Goal: Task Accomplishment & Management: Complete application form

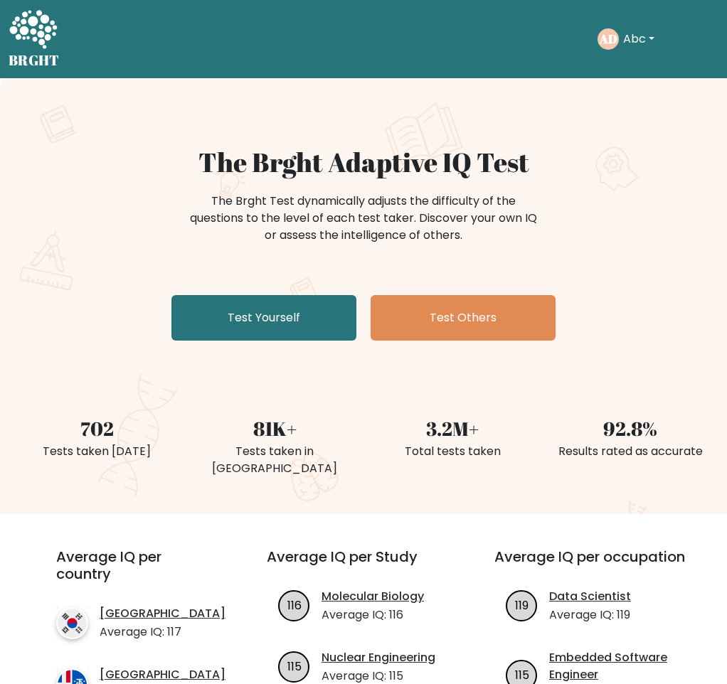
click at [629, 40] on button "Abc" at bounding box center [639, 39] width 40 height 18
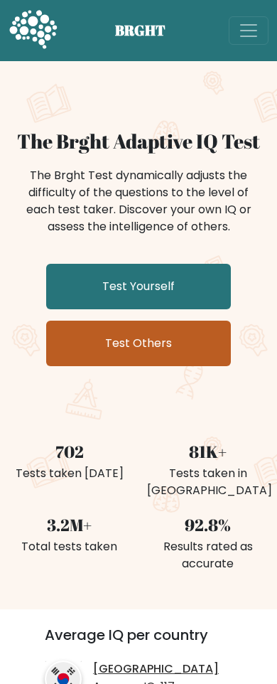
click at [142, 360] on link "Test Others" at bounding box center [138, 344] width 185 height 46
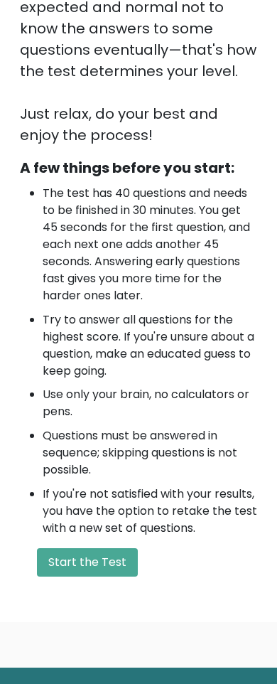
scroll to position [699, 0]
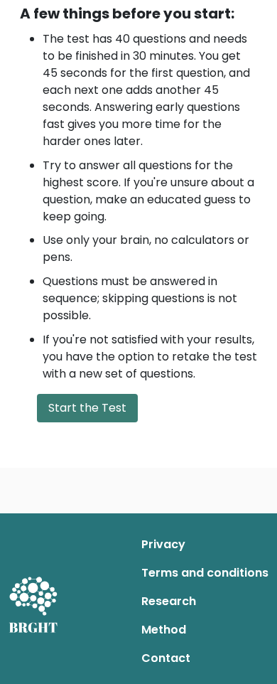
click at [87, 405] on button "Start the Test" at bounding box center [87, 408] width 101 height 28
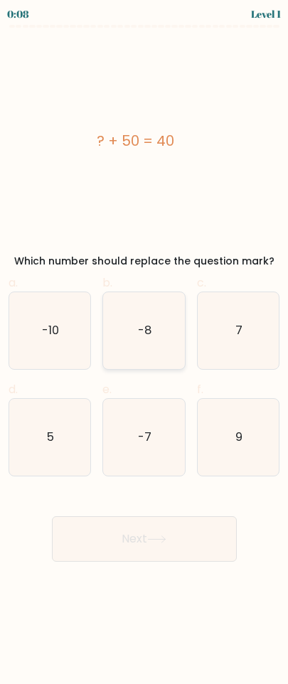
click at [176, 342] on icon "-8" at bounding box center [143, 330] width 77 height 77
click at [145, 342] on input "b. -8" at bounding box center [144, 346] width 1 height 9
radio input "true"
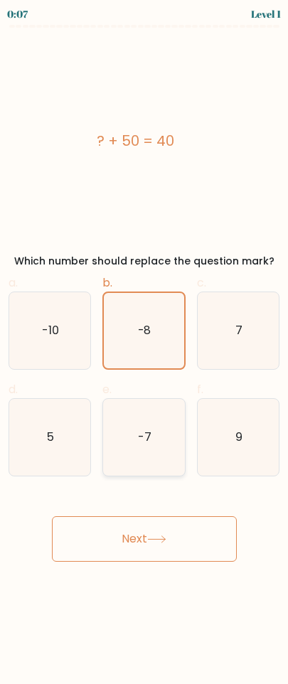
click at [174, 411] on icon "-7" at bounding box center [143, 437] width 77 height 77
click at [145, 351] on input "e. -7" at bounding box center [144, 346] width 1 height 9
radio input "true"
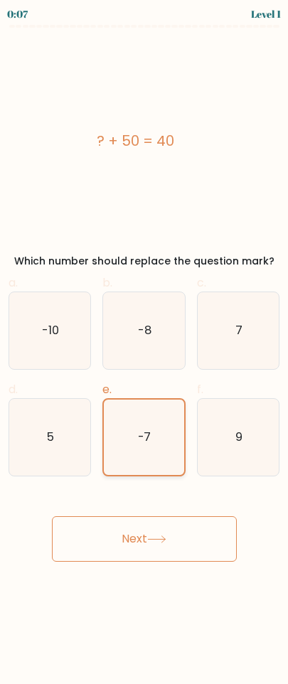
click at [179, 425] on icon "-7" at bounding box center [143, 437] width 75 height 75
click at [145, 351] on input "e. -7" at bounding box center [144, 346] width 1 height 9
click at [186, 432] on div "e. -7" at bounding box center [144, 428] width 94 height 95
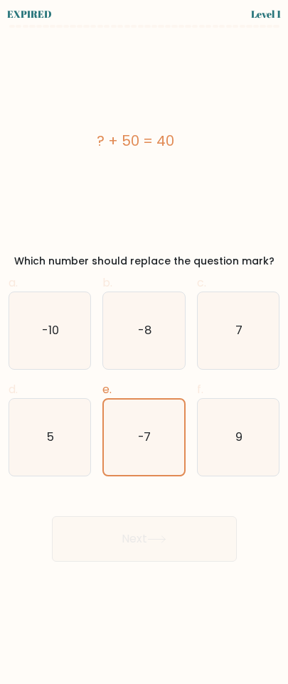
click at [171, 546] on div "Next" at bounding box center [144, 522] width 288 height 80
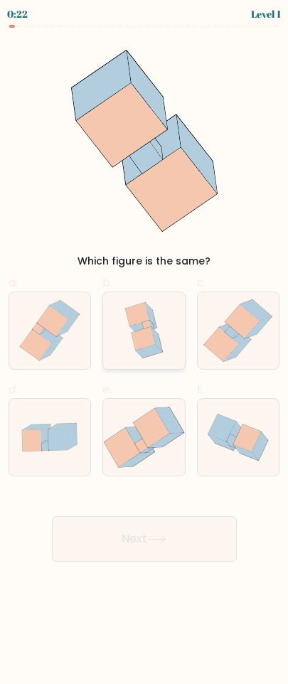
click at [149, 308] on icon at bounding box center [150, 315] width 11 height 25
click at [145, 342] on input "b." at bounding box center [144, 346] width 1 height 9
radio input "true"
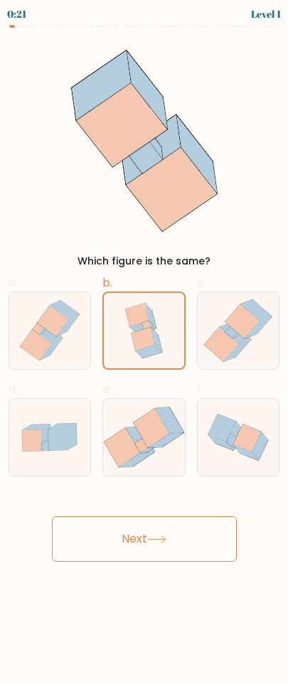
click at [135, 531] on button "Next" at bounding box center [144, 539] width 185 height 46
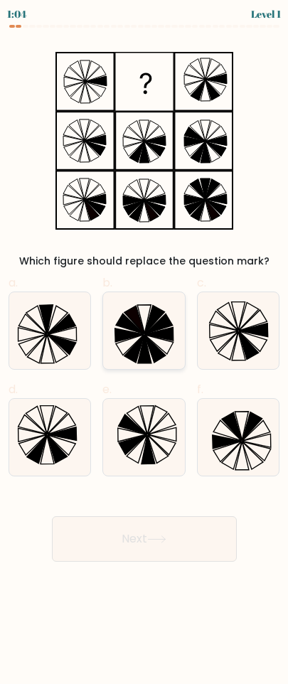
click at [168, 329] on icon at bounding box center [159, 334] width 28 height 14
click at [145, 342] on input "b." at bounding box center [144, 346] width 1 height 9
radio input "true"
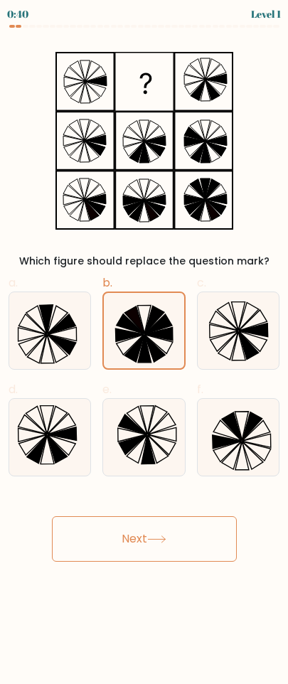
click at [139, 533] on button "Next" at bounding box center [144, 539] width 185 height 46
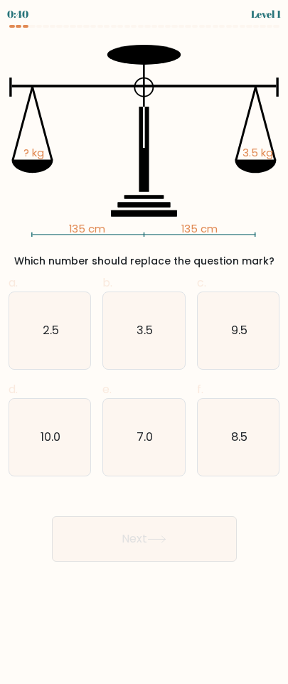
click at [154, 550] on button "Next" at bounding box center [144, 539] width 185 height 46
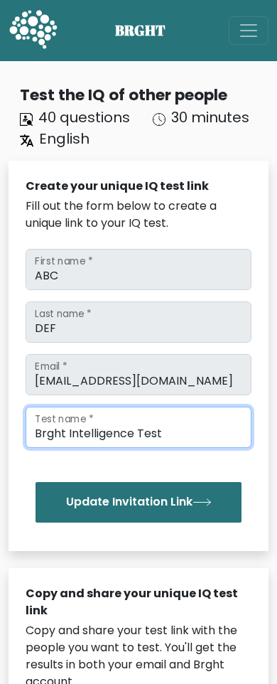
click at [97, 436] on input "Brght Intelligence Test" at bounding box center [139, 427] width 226 height 41
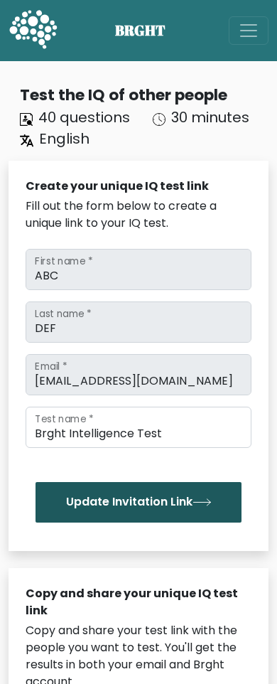
click at [115, 494] on button "Update Invitation Link" at bounding box center [139, 502] width 206 height 40
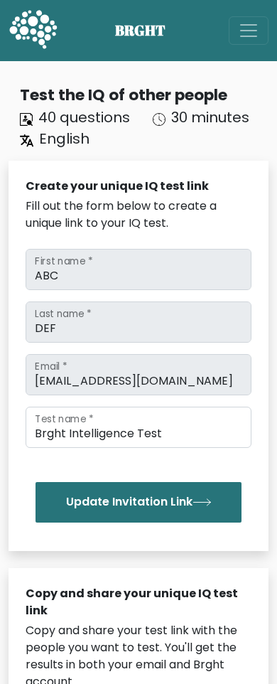
click at [120, 26] on span "BRGHT" at bounding box center [149, 30] width 68 height 21
click at [174, 35] on span "BRGHT" at bounding box center [149, 30] width 68 height 21
drag, startPoint x: 138, startPoint y: 29, endPoint x: 106, endPoint y: 33, distance: 32.2
click at [137, 28] on span "BRGHT" at bounding box center [149, 30] width 68 height 21
click at [24, 33] on icon at bounding box center [33, 29] width 48 height 38
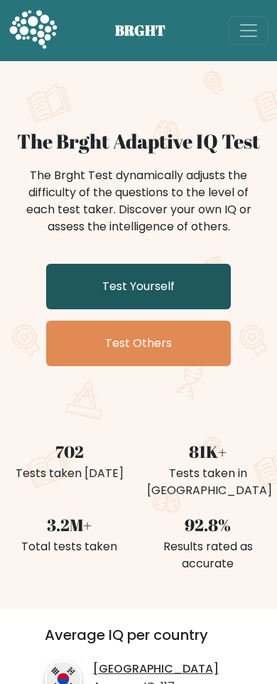
click at [141, 292] on link "Test Yourself" at bounding box center [138, 287] width 185 height 46
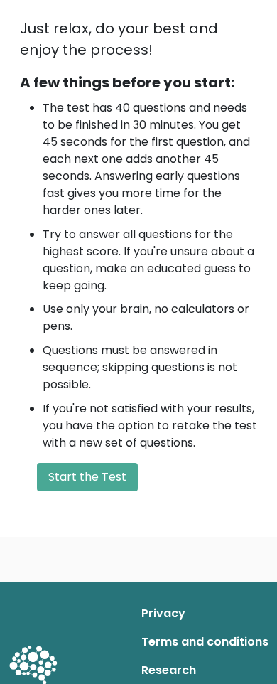
scroll to position [699, 0]
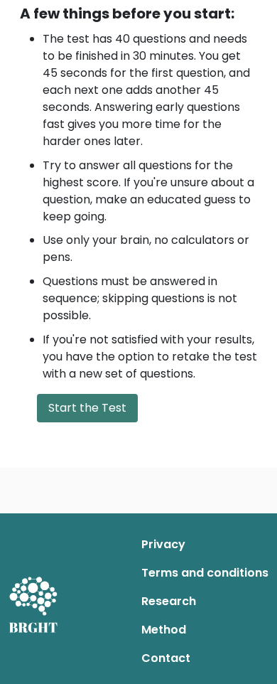
click at [109, 418] on button "Start the Test" at bounding box center [87, 408] width 101 height 28
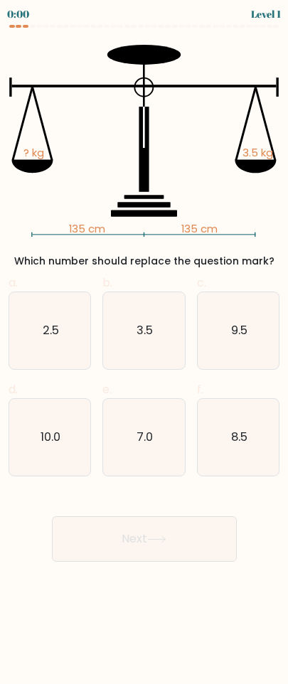
click at [129, 372] on div "a. 2.5 b. 3.5" at bounding box center [144, 369] width 282 height 213
click at [142, 341] on icon "3.5" at bounding box center [143, 330] width 77 height 77
click at [144, 342] on input "b. 3.5" at bounding box center [144, 346] width 1 height 9
radio input "true"
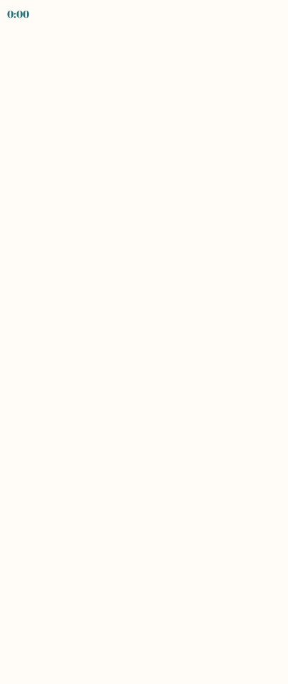
click at [147, 359] on body "0:00" at bounding box center [144, 342] width 288 height 684
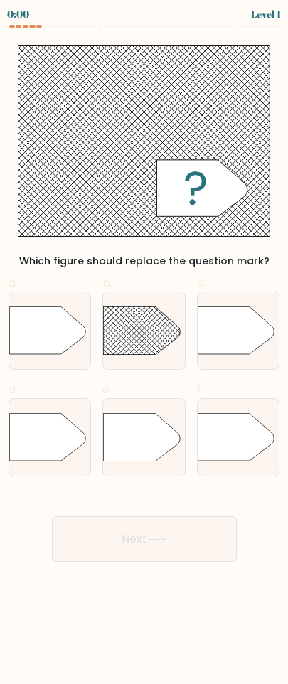
click at [200, 391] on span "f." at bounding box center [200, 389] width 6 height 16
click at [200, 399] on label "f." at bounding box center [238, 428] width 83 height 95
click at [145, 351] on input "f." at bounding box center [144, 346] width 1 height 9
radio input "true"
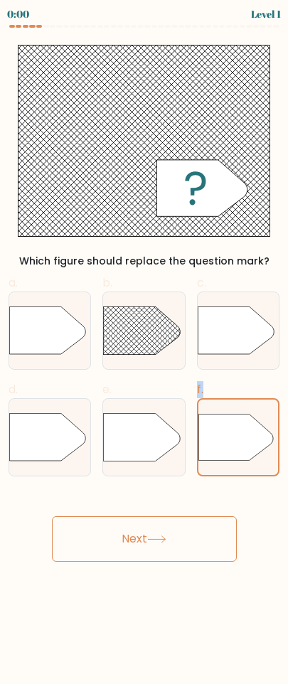
click at [197, 398] on label "f." at bounding box center [238, 428] width 83 height 95
click at [145, 351] on input "f." at bounding box center [144, 346] width 1 height 9
drag, startPoint x: 196, startPoint y: 398, endPoint x: 188, endPoint y: 396, distance: 8.0
click at [188, 396] on div "a. b. c. d. e. f." at bounding box center [144, 369] width 282 height 213
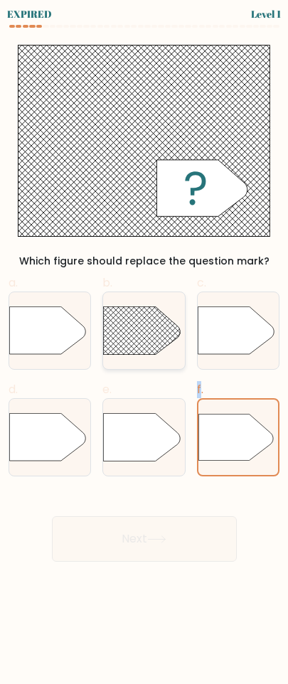
click at [119, 341] on rect at bounding box center [93, 291] width 212 height 161
click at [144, 342] on input "b." at bounding box center [144, 346] width 1 height 9
radio input "true"
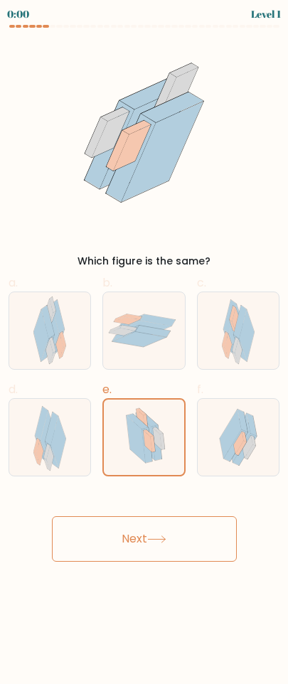
click at [136, 398] on div at bounding box center [143, 437] width 83 height 78
click at [144, 351] on input "e." at bounding box center [144, 346] width 1 height 9
click at [144, 390] on label "e." at bounding box center [143, 428] width 83 height 95
click at [144, 351] on input "e." at bounding box center [144, 346] width 1 height 9
click at [184, 390] on label "e." at bounding box center [143, 428] width 83 height 95
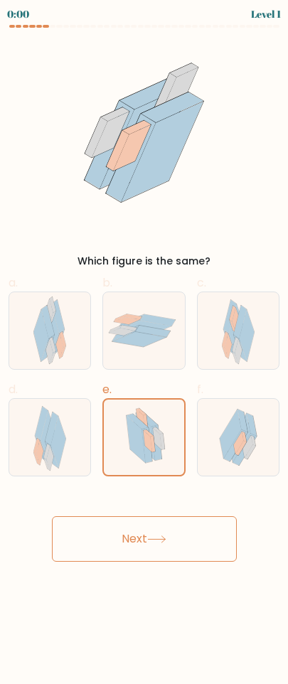
click at [145, 351] on input "e." at bounding box center [144, 346] width 1 height 9
click at [203, 399] on div at bounding box center [238, 437] width 83 height 78
click at [145, 351] on input "f." at bounding box center [144, 346] width 1 height 9
radio input "true"
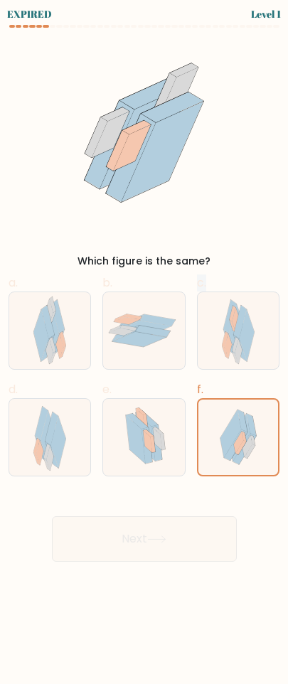
click at [185, 373] on div "a. b. c." at bounding box center [144, 369] width 282 height 213
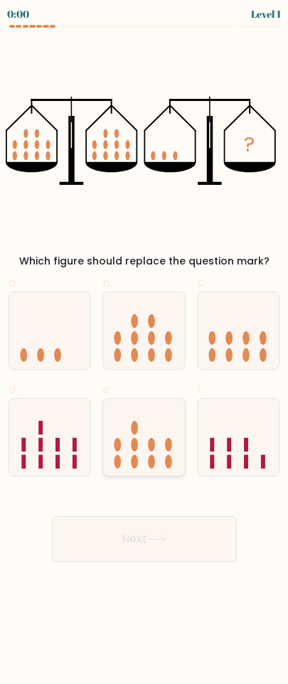
click at [130, 420] on icon at bounding box center [143, 438] width 81 height 68
click at [144, 351] on input "e." at bounding box center [144, 346] width 1 height 9
radio input "true"
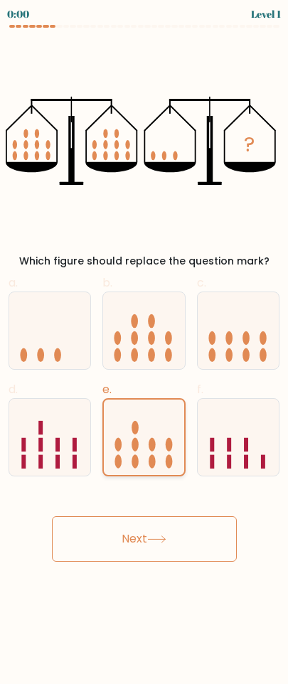
click at [141, 430] on icon at bounding box center [144, 437] width 80 height 66
click at [144, 351] on input "e." at bounding box center [144, 346] width 1 height 9
click at [167, 445] on icon at bounding box center [144, 437] width 80 height 66
click at [145, 351] on input "e." at bounding box center [144, 346] width 1 height 9
click at [206, 455] on icon at bounding box center [238, 438] width 81 height 68
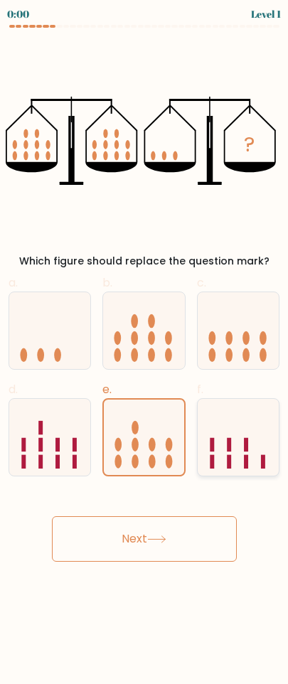
click at [145, 351] on input "f." at bounding box center [144, 346] width 1 height 9
radio input "true"
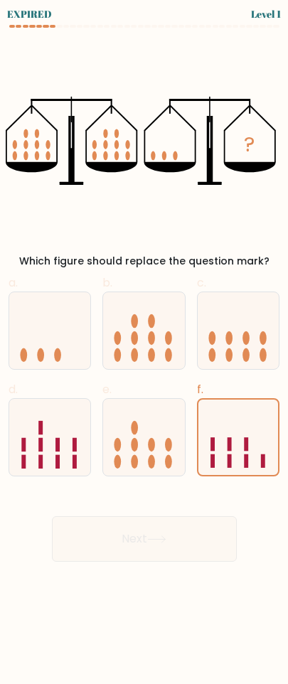
click at [152, 552] on div "Next" at bounding box center [144, 522] width 288 height 80
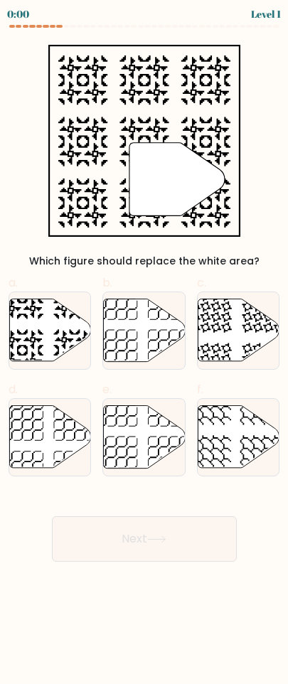
click at [143, 544] on button "Next" at bounding box center [144, 539] width 185 height 46
click at [144, 544] on button "Next" at bounding box center [144, 539] width 185 height 46
drag, startPoint x: 147, startPoint y: 454, endPoint x: 156, endPoint y: 475, distance: 23.3
click at [148, 450] on icon at bounding box center [144, 437] width 81 height 63
click at [145, 351] on input "e." at bounding box center [144, 346] width 1 height 9
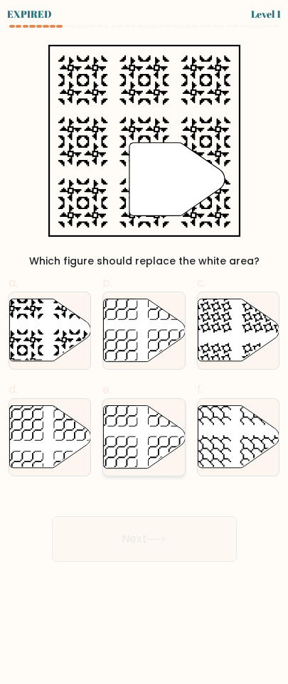
radio input "true"
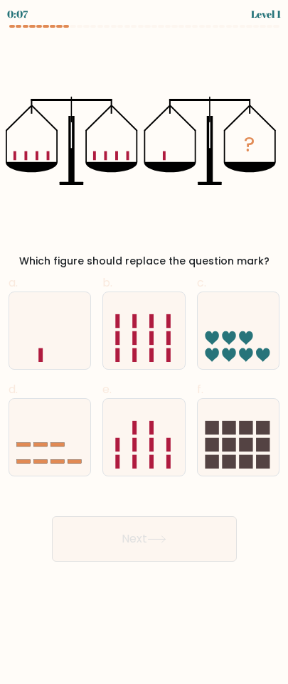
click at [161, 508] on div "Next" at bounding box center [144, 522] width 288 height 80
click at [149, 455] on icon at bounding box center [143, 438] width 81 height 68
click at [145, 351] on input "e." at bounding box center [144, 346] width 1 height 9
radio input "true"
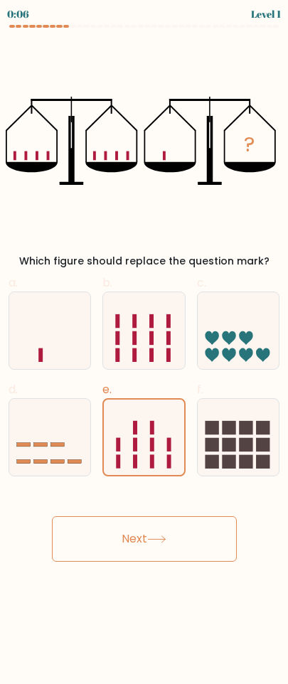
click at [160, 537] on button "Next" at bounding box center [144, 539] width 185 height 46
click at [152, 459] on rect at bounding box center [152, 461] width 4 height 14
click at [145, 351] on input "e." at bounding box center [144, 346] width 1 height 9
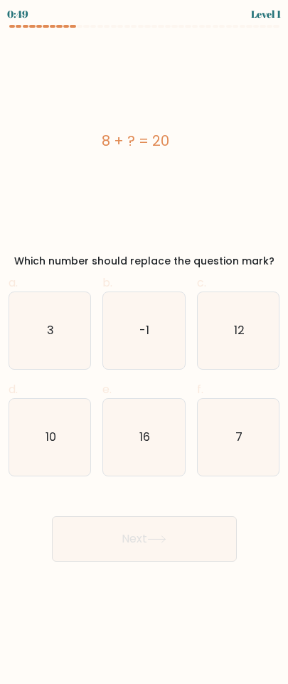
click at [174, 552] on button "Next" at bounding box center [144, 539] width 185 height 46
click at [154, 469] on icon "16" at bounding box center [143, 437] width 77 height 77
click at [145, 351] on input "e. 16" at bounding box center [144, 346] width 1 height 9
radio input "true"
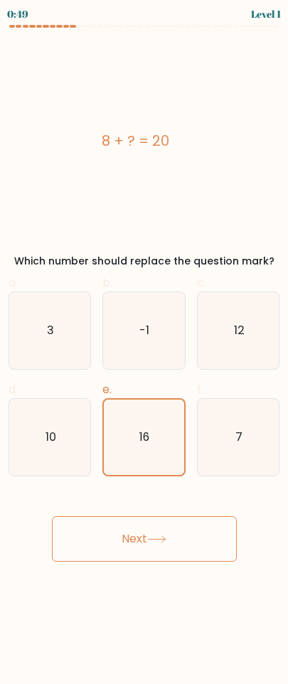
click at [193, 560] on button "Next" at bounding box center [144, 539] width 185 height 46
click at [186, 545] on button "Next" at bounding box center [144, 539] width 185 height 46
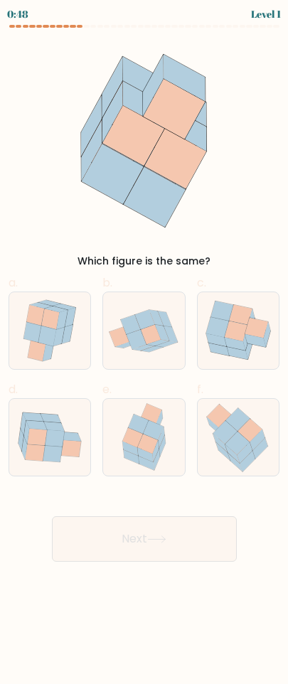
drag, startPoint x: 186, startPoint y: 545, endPoint x: 155, endPoint y: 497, distance: 57.0
click at [151, 458] on icon at bounding box center [145, 455] width 16 height 14
click at [145, 351] on input "e." at bounding box center [144, 346] width 1 height 9
radio input "true"
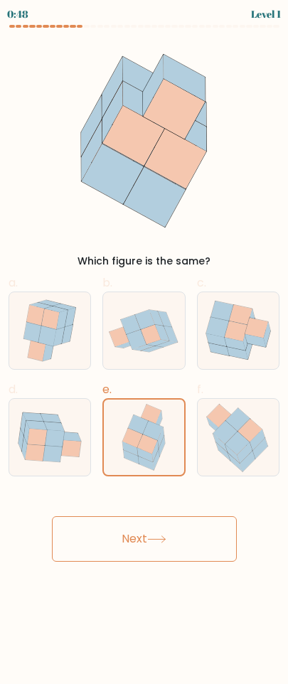
click at [159, 535] on button "Next" at bounding box center [144, 539] width 185 height 46
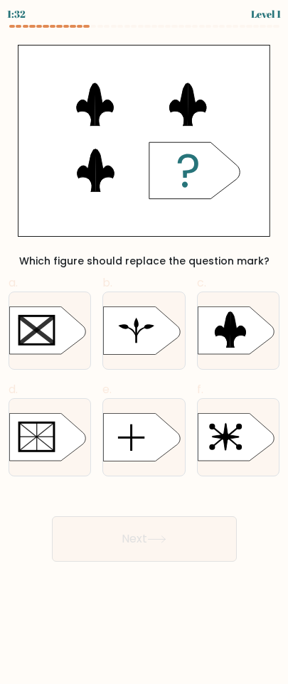
click at [176, 442] on icon at bounding box center [142, 438] width 76 height 48
click at [145, 351] on input "e." at bounding box center [144, 346] width 1 height 9
radio input "true"
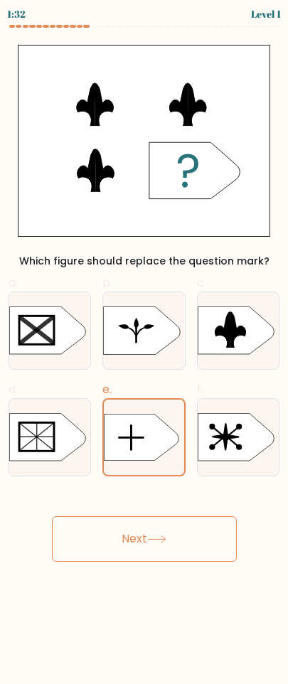
drag, startPoint x: 166, startPoint y: 508, endPoint x: 156, endPoint y: 525, distance: 19.8
click at [166, 510] on div "Next" at bounding box center [144, 522] width 288 height 80
click at [156, 533] on button "Next" at bounding box center [144, 539] width 185 height 46
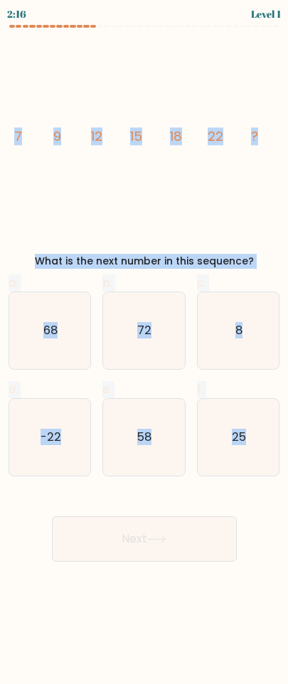
click at [154, 538] on icon at bounding box center [156, 540] width 19 height 8
click at [152, 467] on icon "58" at bounding box center [143, 437] width 77 height 77
click at [145, 351] on input "e. 58" at bounding box center [144, 346] width 1 height 9
radio input "true"
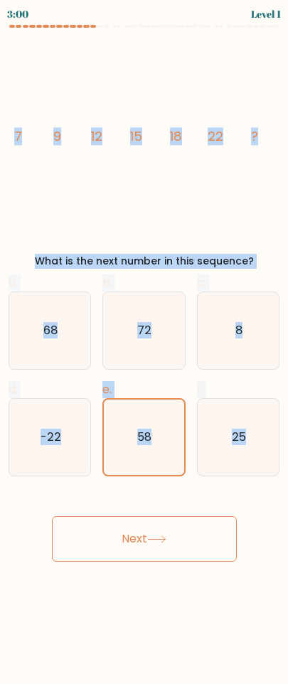
click at [156, 546] on button "Next" at bounding box center [144, 539] width 185 height 46
click at [151, 469] on icon "58" at bounding box center [143, 437] width 75 height 75
click at [145, 351] on input "e. 58" at bounding box center [144, 346] width 1 height 9
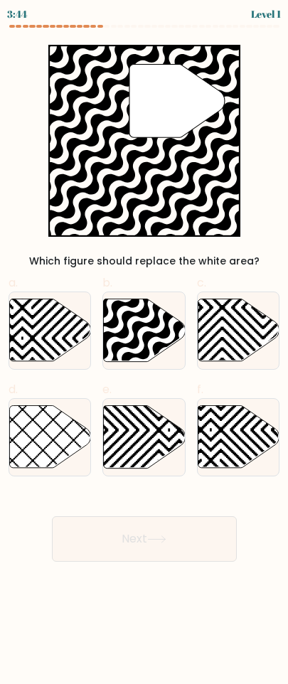
drag, startPoint x: 144, startPoint y: 465, endPoint x: 160, endPoint y: 535, distance: 71.4
click at [145, 465] on icon at bounding box center [169, 471] width 164 height 164
click at [145, 351] on input "e." at bounding box center [144, 346] width 1 height 9
radio input "true"
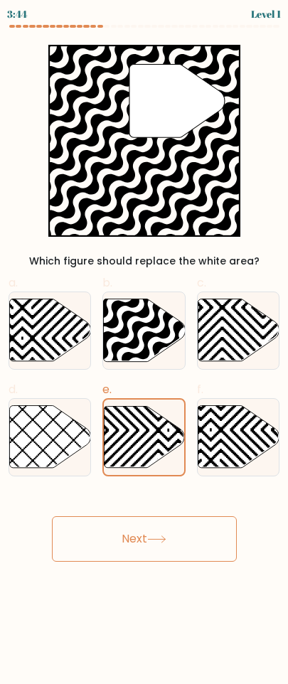
click at [159, 547] on button "Next" at bounding box center [144, 539] width 185 height 46
click at [150, 458] on icon at bounding box center [168, 470] width 161 height 161
click at [145, 351] on input "e." at bounding box center [144, 346] width 1 height 9
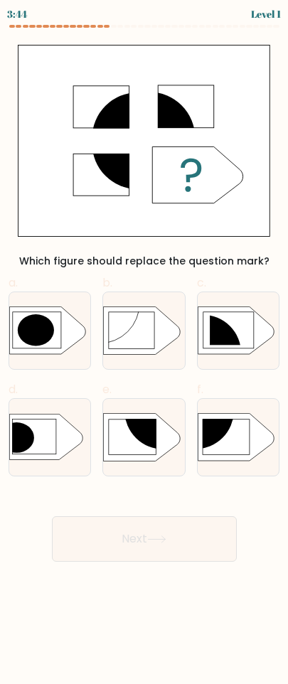
click at [157, 542] on icon at bounding box center [156, 540] width 19 height 8
click at [144, 457] on icon at bounding box center [142, 438] width 76 height 48
click at [144, 351] on input "e." at bounding box center [144, 346] width 1 height 9
radio input "true"
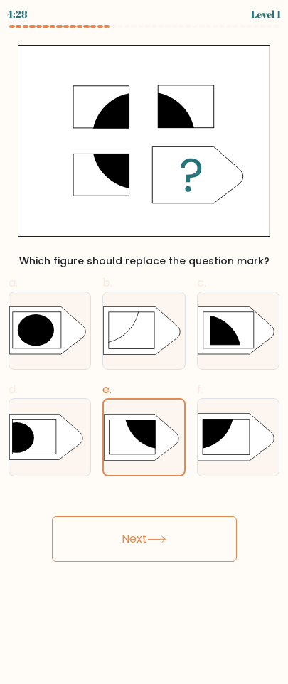
click at [147, 532] on button "Next" at bounding box center [144, 539] width 185 height 46
click at [143, 459] on icon at bounding box center [142, 437] width 75 height 47
click at [144, 351] on input "e." at bounding box center [144, 346] width 1 height 9
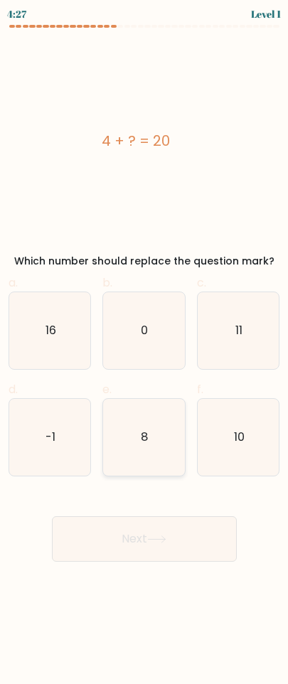
click at [147, 438] on text "8" at bounding box center [145, 437] width 7 height 16
click at [145, 351] on input "e. 8" at bounding box center [144, 346] width 1 height 9
radio input "true"
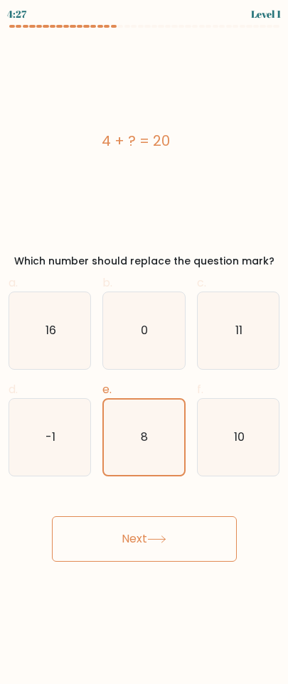
click at [166, 531] on button "Next" at bounding box center [144, 539] width 185 height 46
click at [156, 440] on icon "8" at bounding box center [143, 437] width 75 height 75
click at [145, 351] on input "e. 8" at bounding box center [144, 346] width 1 height 9
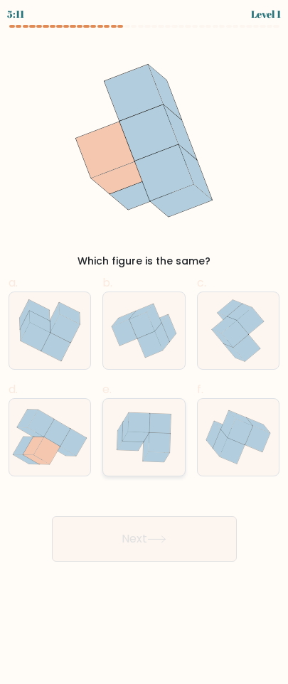
click at [152, 462] on icon at bounding box center [154, 452] width 22 height 20
click at [145, 351] on input "e." at bounding box center [144, 346] width 1 height 9
radio input "true"
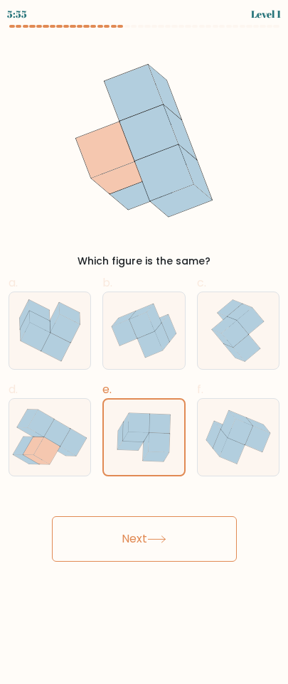
click at [160, 560] on button "Next" at bounding box center [144, 539] width 185 height 46
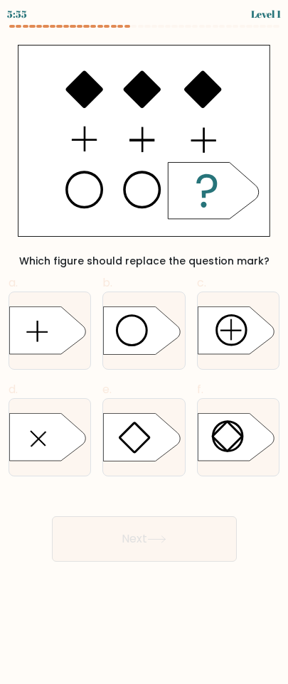
drag, startPoint x: 183, startPoint y: 554, endPoint x: 174, endPoint y: 544, distance: 13.6
click at [181, 554] on button "Next" at bounding box center [144, 539] width 185 height 46
click at [122, 428] on icon at bounding box center [142, 438] width 76 height 48
click at [144, 351] on input "e." at bounding box center [144, 346] width 1 height 9
radio input "true"
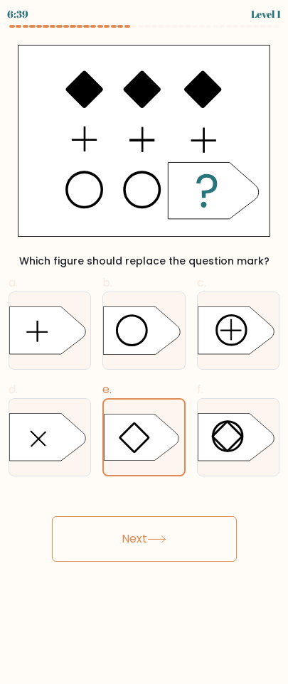
click at [173, 531] on button "Next" at bounding box center [144, 539] width 185 height 46
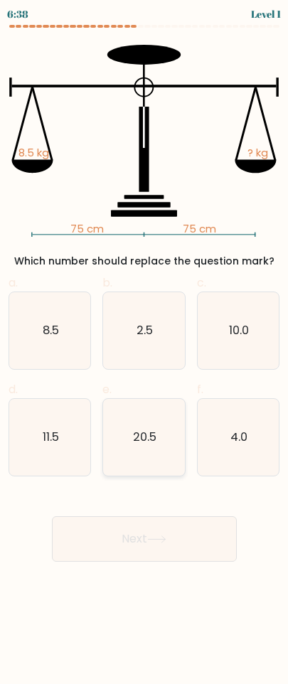
click at [149, 435] on text "20.5" at bounding box center [144, 437] width 23 height 16
click at [145, 351] on input "e. 20.5" at bounding box center [144, 346] width 1 height 9
radio input "true"
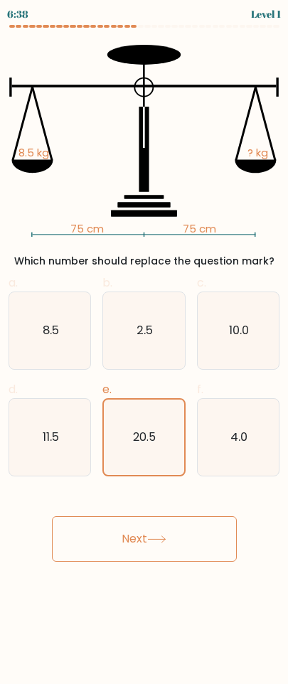
click at [169, 516] on button "Next" at bounding box center [144, 539] width 185 height 46
click at [139, 440] on text "20.5" at bounding box center [145, 437] width 23 height 16
click at [144, 351] on input "e. 20.5" at bounding box center [144, 346] width 1 height 9
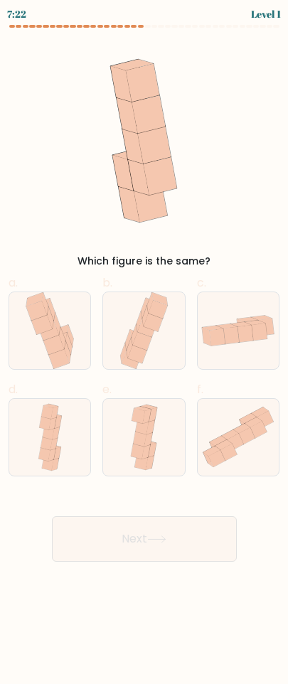
click at [154, 543] on icon at bounding box center [156, 540] width 19 height 8
click at [139, 443] on icon at bounding box center [140, 439] width 14 height 15
click at [144, 351] on input "e." at bounding box center [144, 346] width 1 height 9
radio input "true"
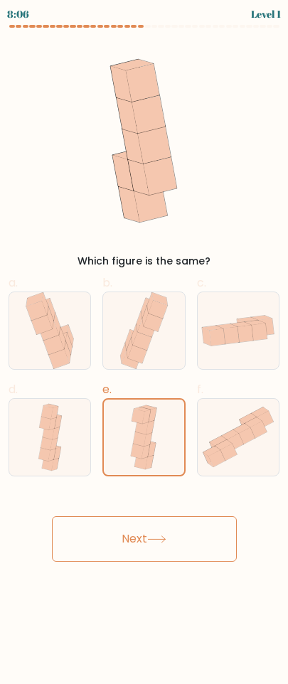
click at [156, 526] on button "Next" at bounding box center [144, 539] width 185 height 46
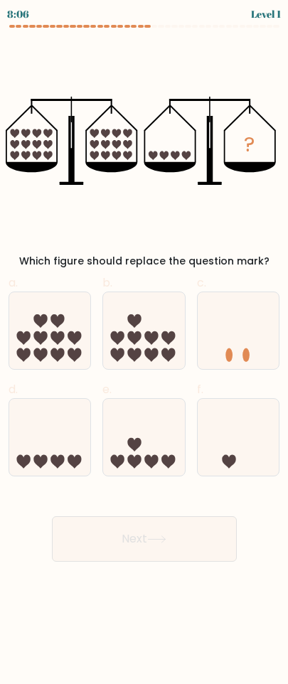
drag, startPoint x: 167, startPoint y: 535, endPoint x: 158, endPoint y: 505, distance: 31.3
click at [167, 536] on button "Next" at bounding box center [144, 539] width 185 height 46
click at [147, 454] on icon at bounding box center [143, 438] width 81 height 68
click at [145, 351] on input "e." at bounding box center [144, 346] width 1 height 9
radio input "true"
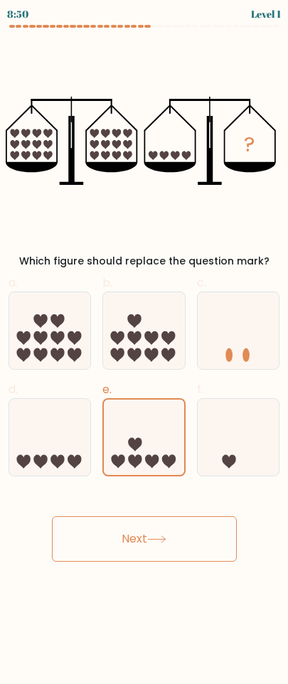
click at [170, 554] on button "Next" at bounding box center [144, 539] width 185 height 46
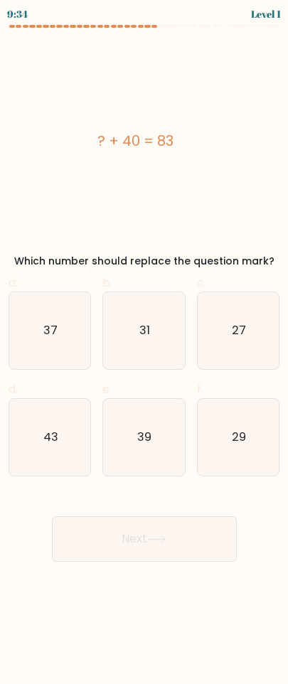
click at [145, 450] on icon "39" at bounding box center [143, 437] width 77 height 77
click at [145, 351] on input "e. 39" at bounding box center [144, 346] width 1 height 9
radio input "true"
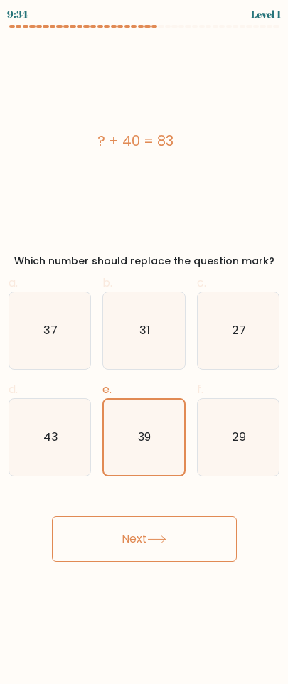
drag, startPoint x: 169, startPoint y: 541, endPoint x: 161, endPoint y: 523, distance: 19.7
click at [166, 543] on icon at bounding box center [156, 540] width 19 height 8
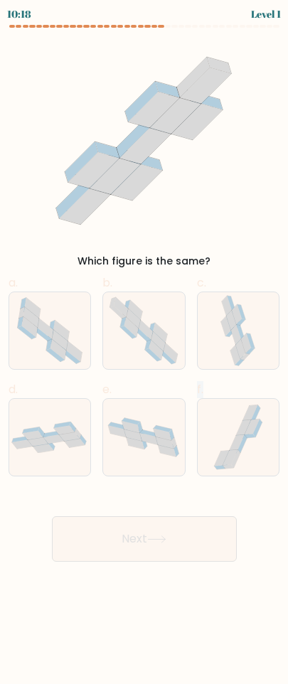
click at [157, 542] on icon at bounding box center [156, 540] width 19 height 8
click at [65, 77] on icon at bounding box center [143, 141] width 201 height 192
drag, startPoint x: 140, startPoint y: 393, endPoint x: 147, endPoint y: 367, distance: 27.1
click at [140, 394] on label "e." at bounding box center [143, 428] width 83 height 95
click at [144, 351] on input "e." at bounding box center [144, 346] width 1 height 9
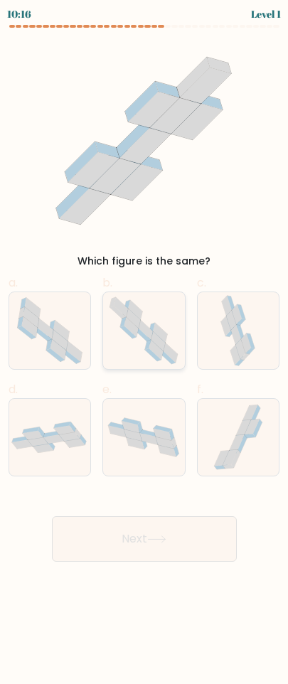
radio input "true"
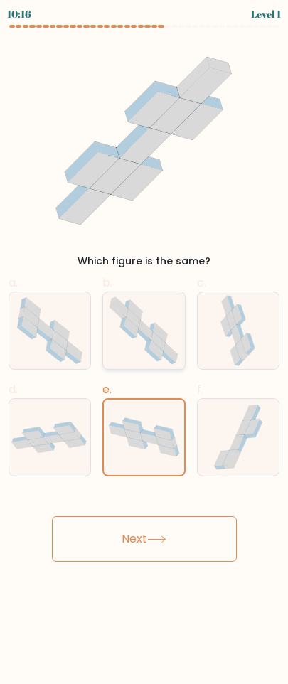
click at [144, 335] on icon at bounding box center [143, 335] width 16 height 13
click at [144, 342] on input "b." at bounding box center [144, 346] width 1 height 9
radio input "true"
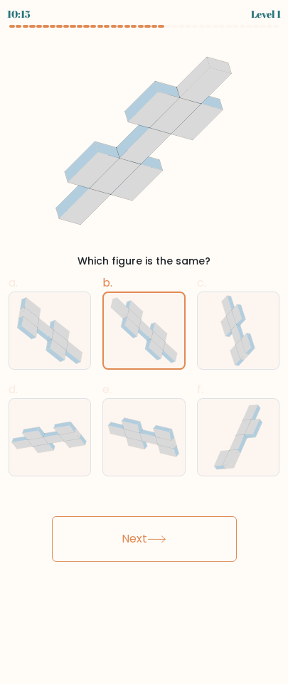
click at [154, 536] on icon at bounding box center [156, 540] width 19 height 8
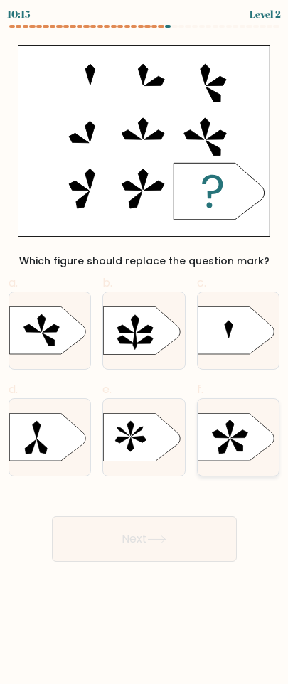
click at [246, 420] on icon at bounding box center [236, 438] width 76 height 48
click at [145, 351] on input "f." at bounding box center [144, 346] width 1 height 9
radio input "true"
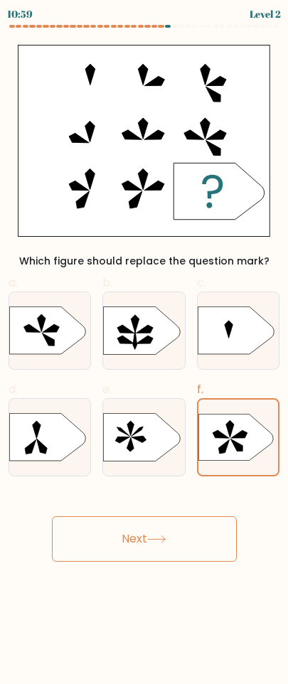
click at [179, 532] on button "Next" at bounding box center [144, 539] width 185 height 46
click at [139, 427] on icon at bounding box center [142, 438] width 76 height 48
click at [144, 351] on input "e." at bounding box center [144, 346] width 1 height 9
radio input "true"
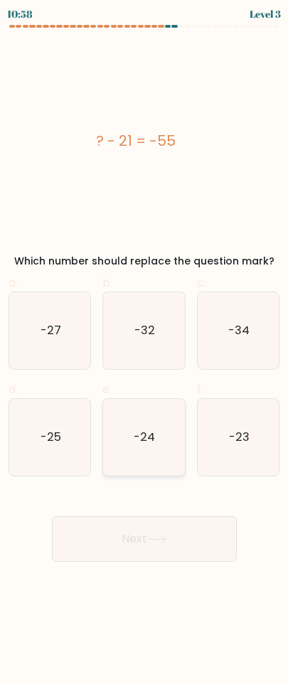
click at [143, 452] on icon "-24" at bounding box center [143, 437] width 77 height 77
click at [144, 351] on input "e. -24" at bounding box center [144, 346] width 1 height 9
radio input "true"
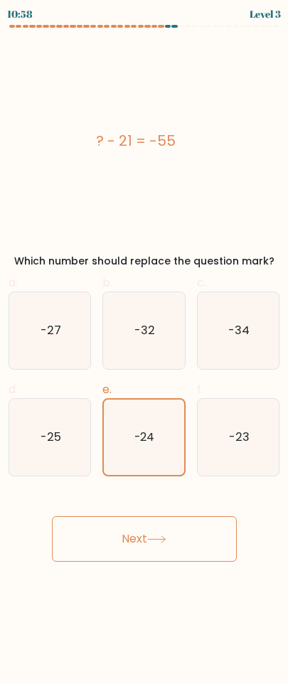
click at [164, 537] on icon at bounding box center [156, 540] width 19 height 8
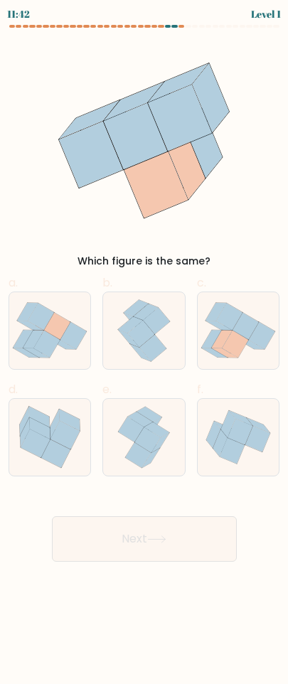
click at [164, 533] on button "Next" at bounding box center [144, 539] width 185 height 46
click at [150, 434] on icon at bounding box center [148, 439] width 26 height 25
click at [145, 351] on input "e." at bounding box center [144, 346] width 1 height 9
radio input "true"
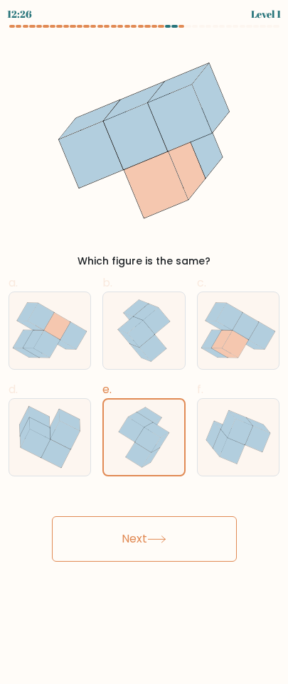
click at [169, 522] on button "Next" at bounding box center [144, 539] width 185 height 46
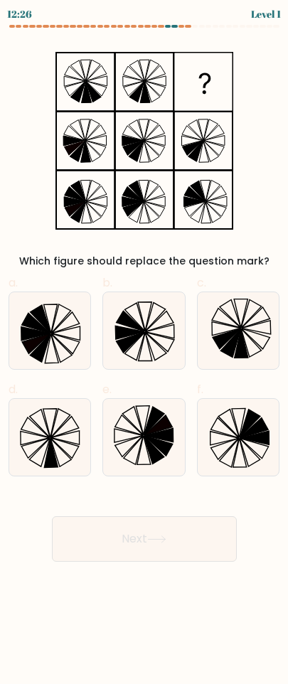
click at [169, 516] on button "Next" at bounding box center [144, 539] width 185 height 46
click at [149, 435] on icon at bounding box center [143, 437] width 77 height 77
click at [145, 351] on input "e." at bounding box center [144, 346] width 1 height 9
radio input "true"
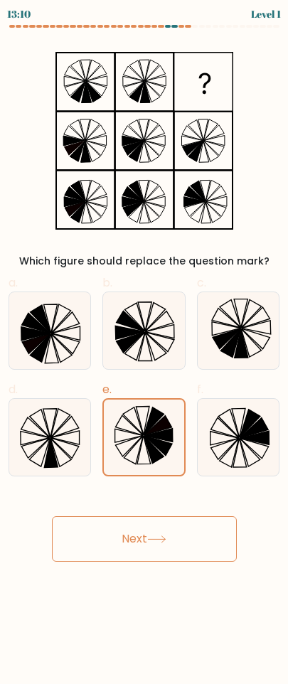
click at [171, 538] on button "Next" at bounding box center [144, 539] width 185 height 46
drag, startPoint x: 159, startPoint y: 436, endPoint x: 166, endPoint y: 521, distance: 85.7
click at [159, 438] on icon at bounding box center [159, 436] width 28 height 14
click at [145, 351] on input "e." at bounding box center [144, 346] width 1 height 9
click at [173, 543] on button "Next" at bounding box center [144, 539] width 185 height 46
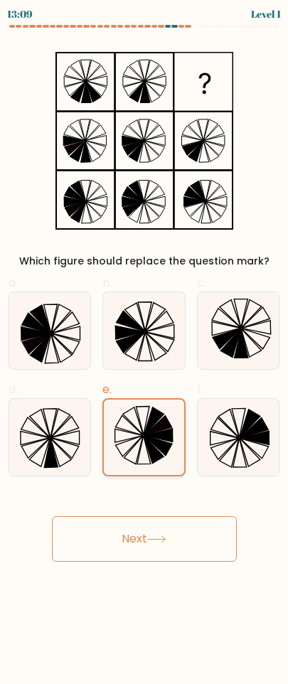
click at [155, 459] on icon at bounding box center [154, 450] width 20 height 28
click at [145, 351] on input "e." at bounding box center [144, 346] width 1 height 9
click at [168, 548] on button "Next" at bounding box center [144, 539] width 185 height 46
click at [142, 431] on icon at bounding box center [133, 422] width 21 height 28
click at [144, 351] on input "e." at bounding box center [144, 346] width 1 height 9
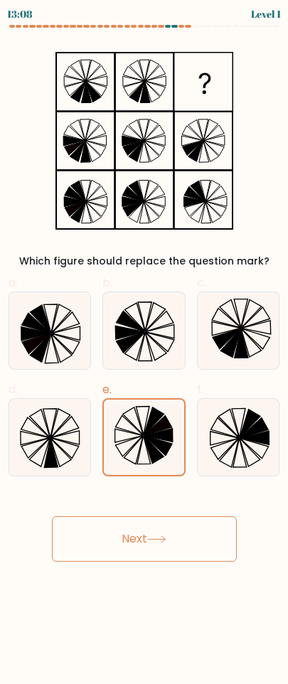
click at [159, 523] on button "Next" at bounding box center [144, 539] width 185 height 46
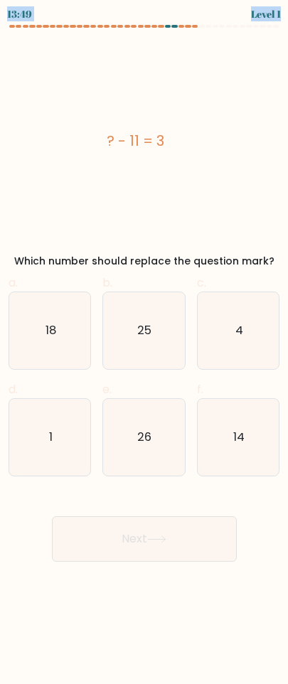
drag, startPoint x: 104, startPoint y: 25, endPoint x: 136, endPoint y: 45, distance: 37.7
click at [104, 24] on body "13:49 Level 1 4" at bounding box center [144, 342] width 288 height 684
click at [166, 378] on div "a. 18 b. 25 c." at bounding box center [144, 369] width 282 height 213
click at [151, 430] on text "26" at bounding box center [145, 437] width 14 height 16
click at [145, 351] on input "e. 26" at bounding box center [144, 346] width 1 height 9
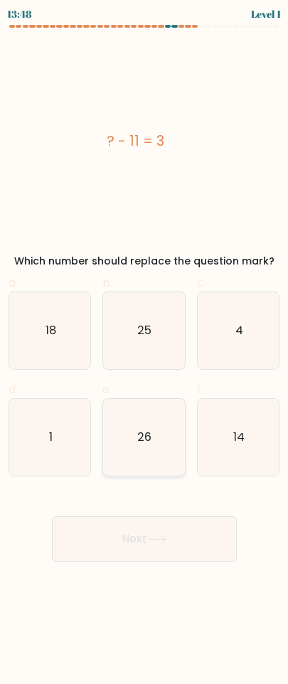
radio input "true"
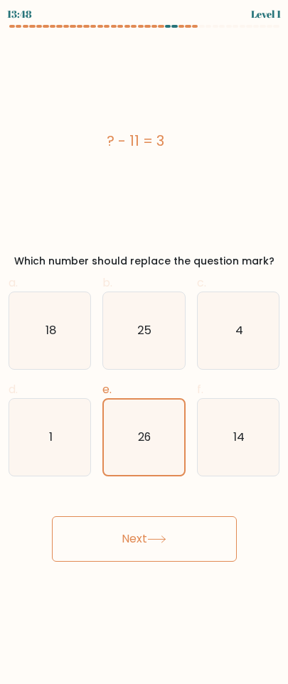
click at [179, 519] on button "Next" at bounding box center [144, 539] width 185 height 46
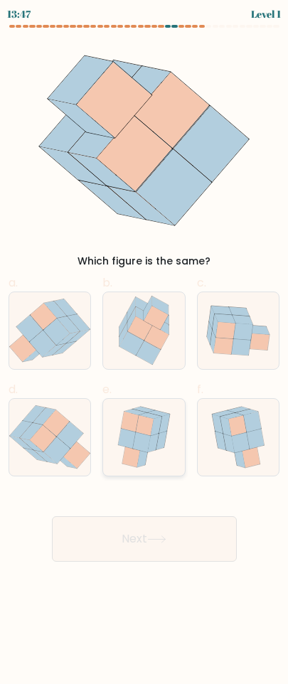
click at [162, 428] on icon at bounding box center [144, 437] width 64 height 77
click at [145, 351] on input "e." at bounding box center [144, 346] width 1 height 9
radio input "true"
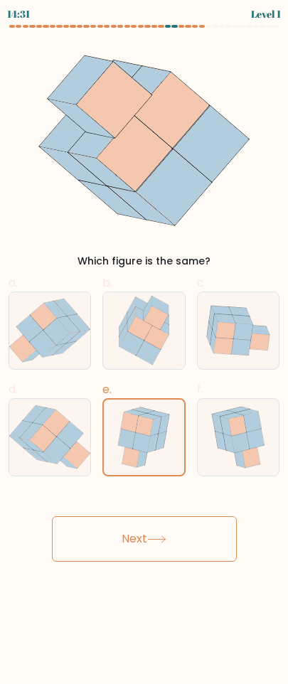
click at [192, 511] on div "Next" at bounding box center [144, 522] width 288 height 80
click at [188, 548] on button "Next" at bounding box center [144, 539] width 185 height 46
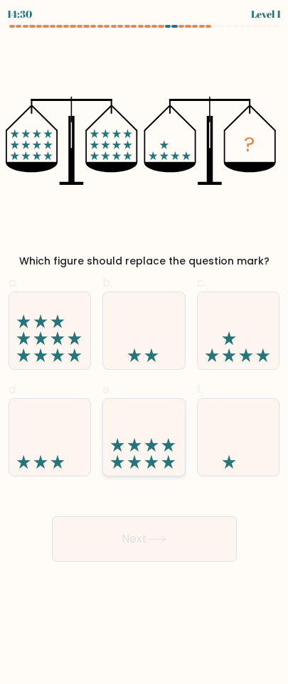
click at [142, 442] on icon at bounding box center [143, 438] width 81 height 68
click at [144, 351] on input "e." at bounding box center [144, 346] width 1 height 9
radio input "true"
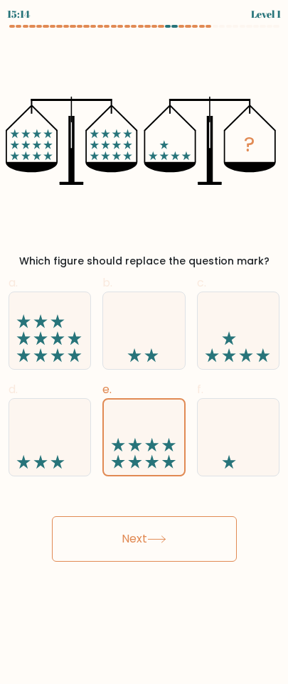
click at [165, 533] on button "Next" at bounding box center [144, 539] width 185 height 46
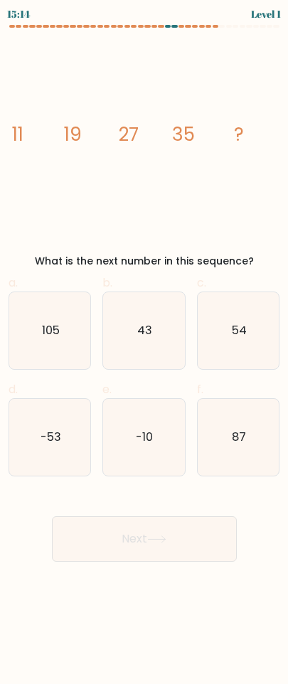
click at [149, 443] on text "-10" at bounding box center [145, 437] width 17 height 16
click at [145, 351] on input "e. -10" at bounding box center [144, 346] width 1 height 9
radio input "true"
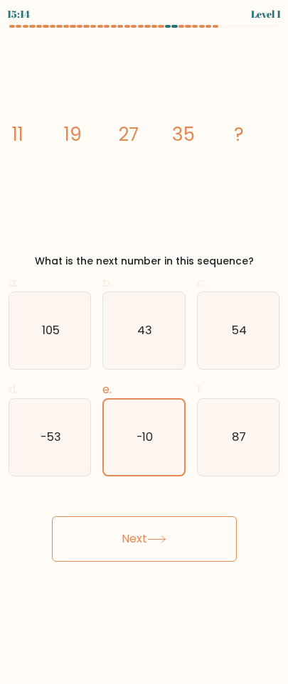
click at [167, 520] on button "Next" at bounding box center [144, 539] width 185 height 46
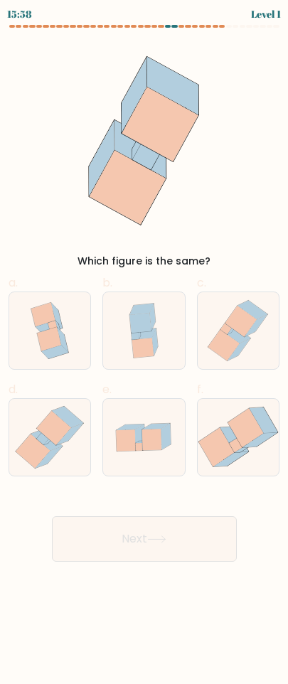
click at [146, 519] on button "Next" at bounding box center [144, 539] width 185 height 46
drag, startPoint x: 138, startPoint y: 449, endPoint x: 147, endPoint y: 476, distance: 28.6
click at [138, 445] on icon at bounding box center [139, 447] width 7 height 8
click at [144, 351] on input "e." at bounding box center [144, 346] width 1 height 9
radio input "true"
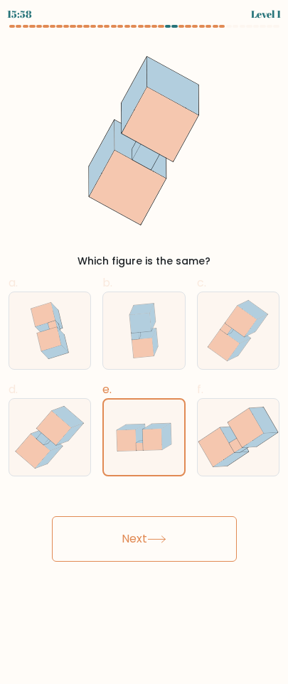
click at [161, 540] on icon at bounding box center [156, 539] width 17 height 6
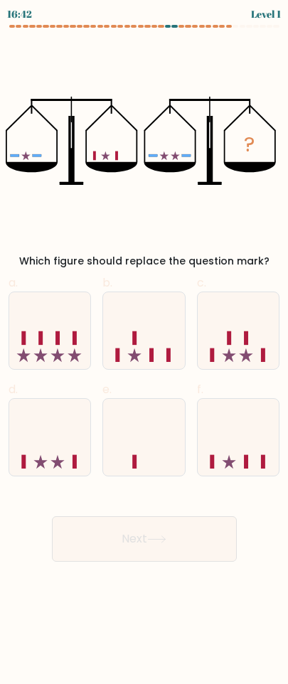
click at [174, 541] on button "Next" at bounding box center [144, 539] width 185 height 46
click at [149, 440] on icon at bounding box center [143, 438] width 81 height 68
click at [145, 351] on input "e." at bounding box center [144, 346] width 1 height 9
radio input "true"
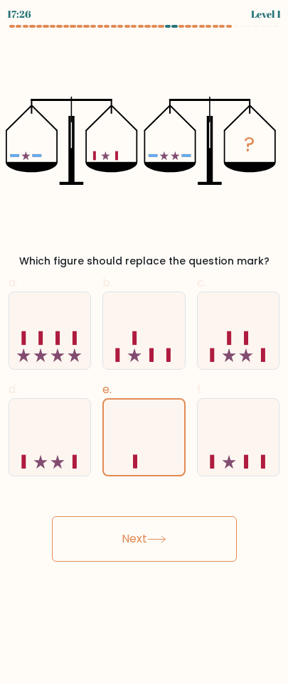
click at [170, 531] on button "Next" at bounding box center [144, 539] width 185 height 46
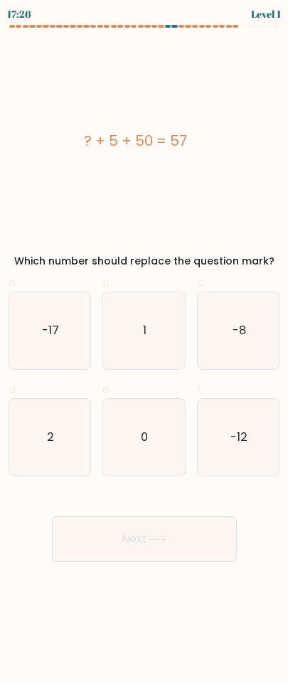
click at [167, 526] on button "Next" at bounding box center [144, 539] width 185 height 46
click at [144, 437] on text "0" at bounding box center [145, 437] width 7 height 16
click at [144, 351] on input "e. 0" at bounding box center [144, 346] width 1 height 9
radio input "true"
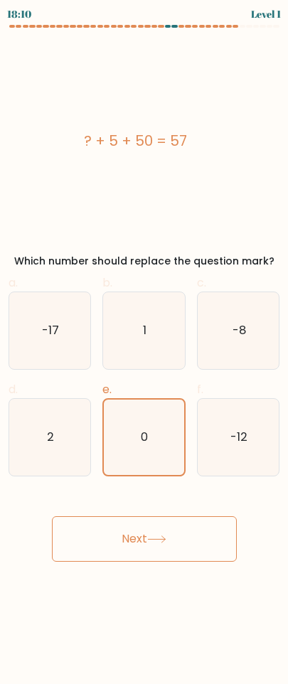
click at [166, 538] on icon at bounding box center [156, 540] width 19 height 8
click at [142, 447] on icon "0" at bounding box center [143, 437] width 75 height 75
click at [144, 351] on input "e. 0" at bounding box center [144, 346] width 1 height 9
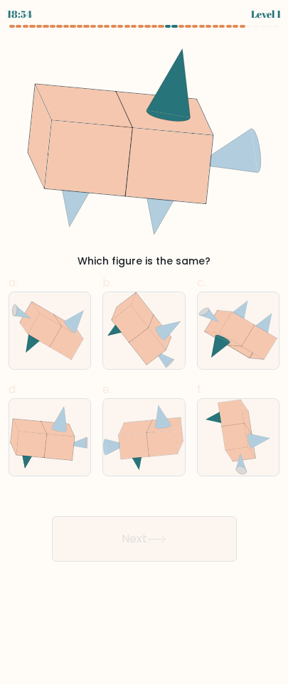
click at [171, 540] on button "Next" at bounding box center [144, 539] width 185 height 46
click at [156, 450] on icon at bounding box center [162, 443] width 31 height 26
click at [145, 351] on input "e." at bounding box center [144, 346] width 1 height 9
radio input "true"
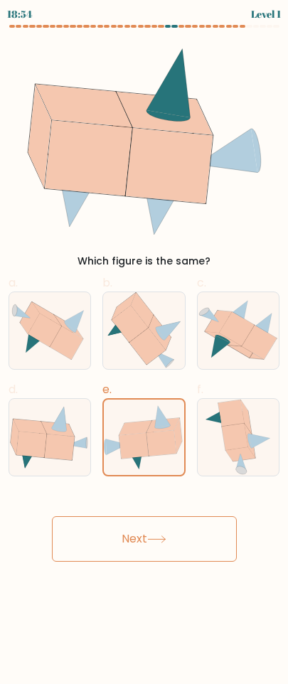
click at [175, 540] on button "Next" at bounding box center [144, 539] width 185 height 46
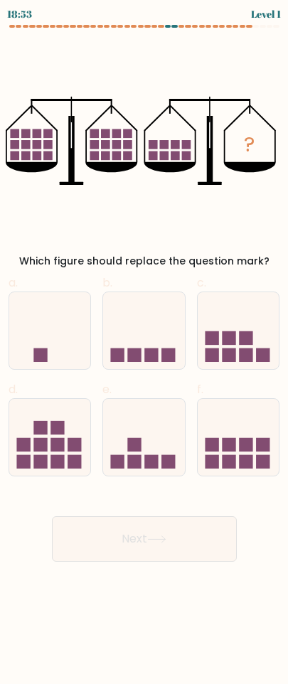
click at [187, 541] on button "Next" at bounding box center [144, 539] width 185 height 46
drag, startPoint x: 159, startPoint y: 452, endPoint x: 179, endPoint y: 496, distance: 48.0
click at [159, 450] on icon at bounding box center [143, 438] width 81 height 68
click at [145, 351] on input "e." at bounding box center [144, 346] width 1 height 9
radio input "true"
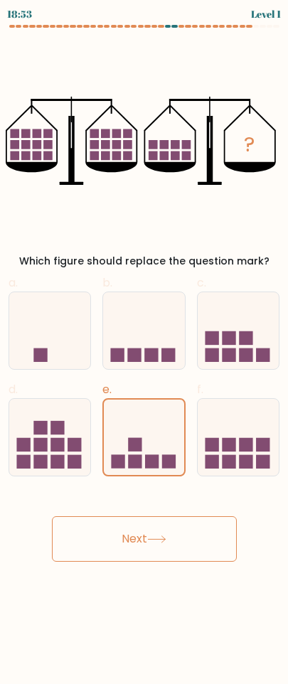
drag, startPoint x: 182, startPoint y: 543, endPoint x: 176, endPoint y: 526, distance: 18.9
click at [182, 542] on button "Next" at bounding box center [144, 539] width 185 height 46
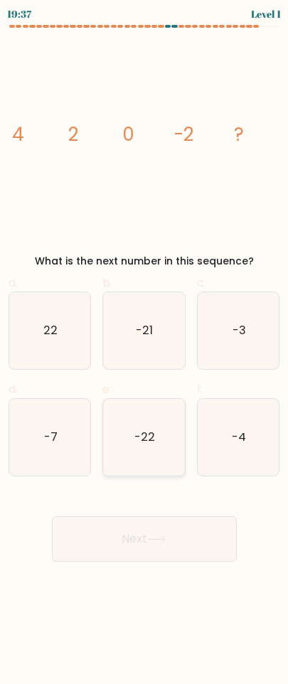
drag, startPoint x: 166, startPoint y: 532, endPoint x: 160, endPoint y: 473, distance: 59.3
click at [166, 533] on button "Next" at bounding box center [144, 539] width 185 height 46
click at [153, 437] on text "-22" at bounding box center [144, 437] width 21 height 16
click at [145, 351] on input "e. -22" at bounding box center [144, 346] width 1 height 9
radio input "true"
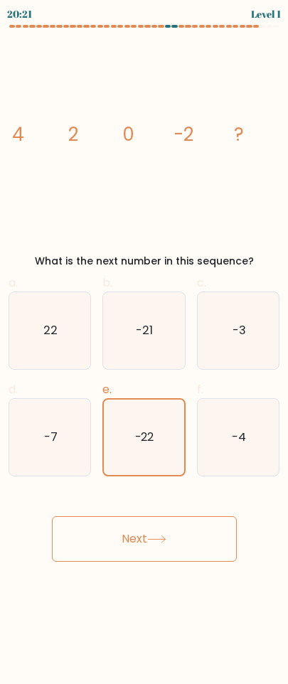
click at [178, 544] on button "Next" at bounding box center [144, 539] width 185 height 46
click at [150, 440] on text "-22" at bounding box center [145, 437] width 18 height 16
click at [145, 351] on input "e. -22" at bounding box center [144, 346] width 1 height 9
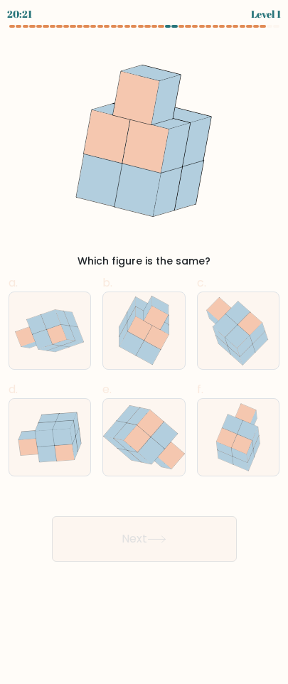
click at [185, 531] on button "Next" at bounding box center [144, 539] width 185 height 46
click at [152, 436] on icon at bounding box center [164, 435] width 26 height 27
click at [145, 351] on input "e." at bounding box center [144, 346] width 1 height 9
radio input "true"
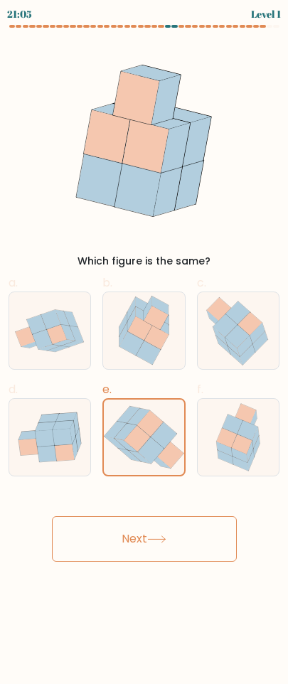
click at [177, 551] on button "Next" at bounding box center [144, 539] width 185 height 46
click at [161, 445] on icon at bounding box center [164, 435] width 26 height 26
click at [145, 351] on input "e." at bounding box center [144, 346] width 1 height 9
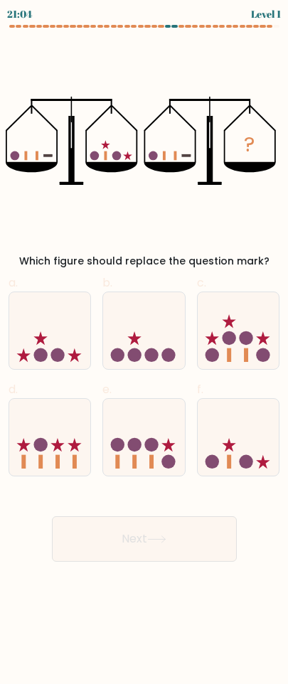
click at [198, 555] on button "Next" at bounding box center [144, 539] width 185 height 46
click at [154, 439] on circle at bounding box center [152, 445] width 14 height 14
click at [145, 351] on input "e." at bounding box center [144, 346] width 1 height 9
radio input "true"
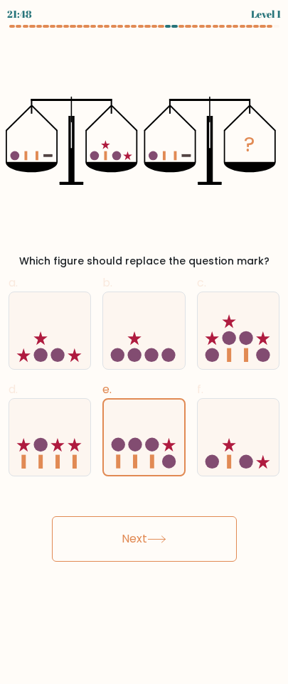
click at [183, 513] on div "Next" at bounding box center [144, 522] width 288 height 80
click at [184, 535] on button "Next" at bounding box center [144, 539] width 185 height 46
click at [260, 426] on icon at bounding box center [238, 438] width 81 height 68
click at [145, 351] on input "f." at bounding box center [144, 346] width 1 height 9
radio input "true"
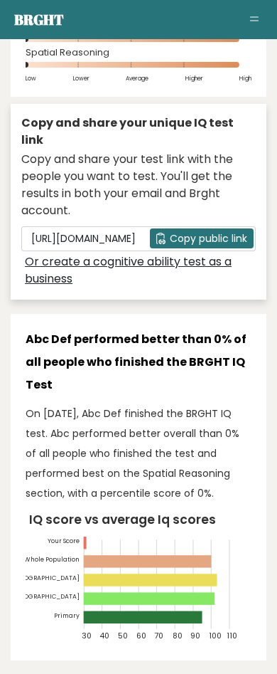
scroll to position [356, 0]
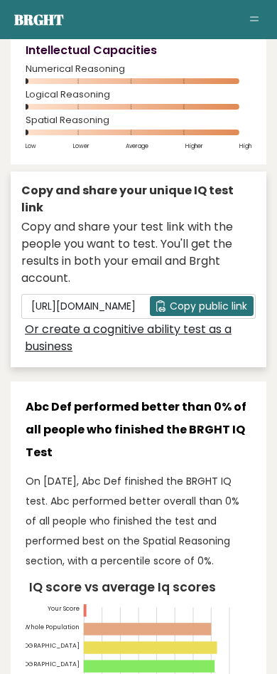
click at [206, 299] on span "Copy public link" at bounding box center [209, 306] width 78 height 15
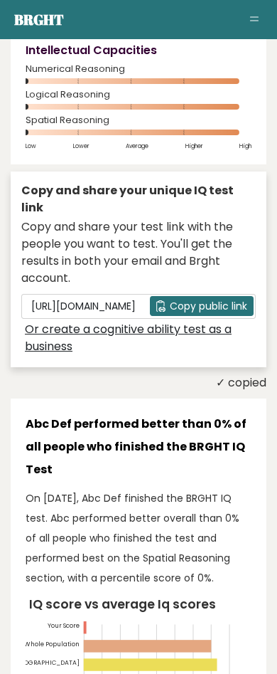
click at [96, 321] on link "Or create a cognitive ability test as a business" at bounding box center [140, 338] width 230 height 34
